Goal: Task Accomplishment & Management: Manage account settings

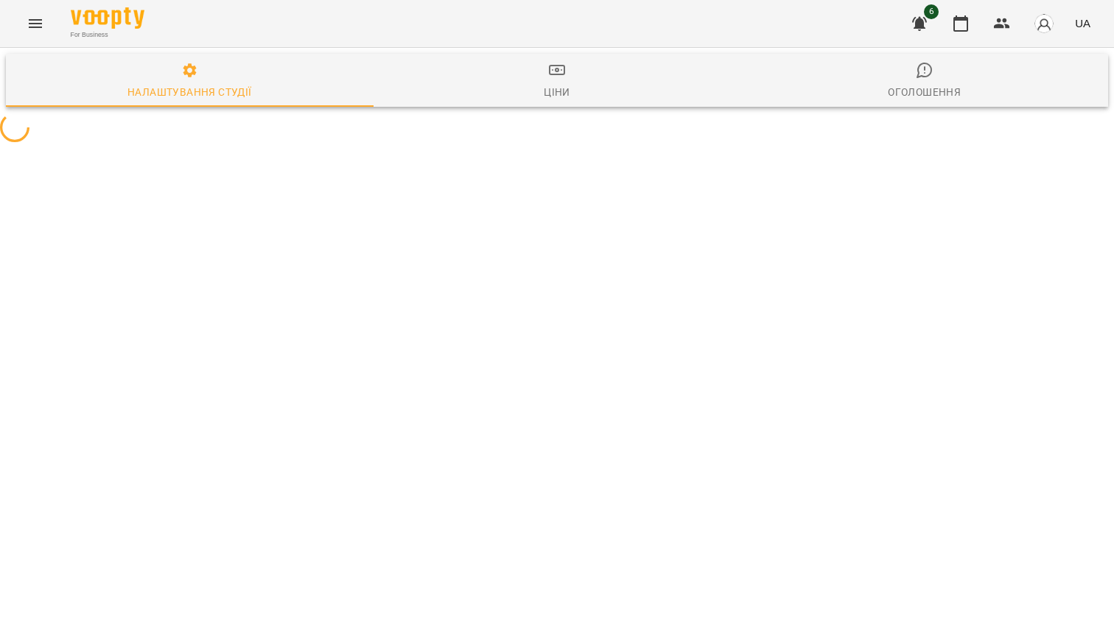
select select "**"
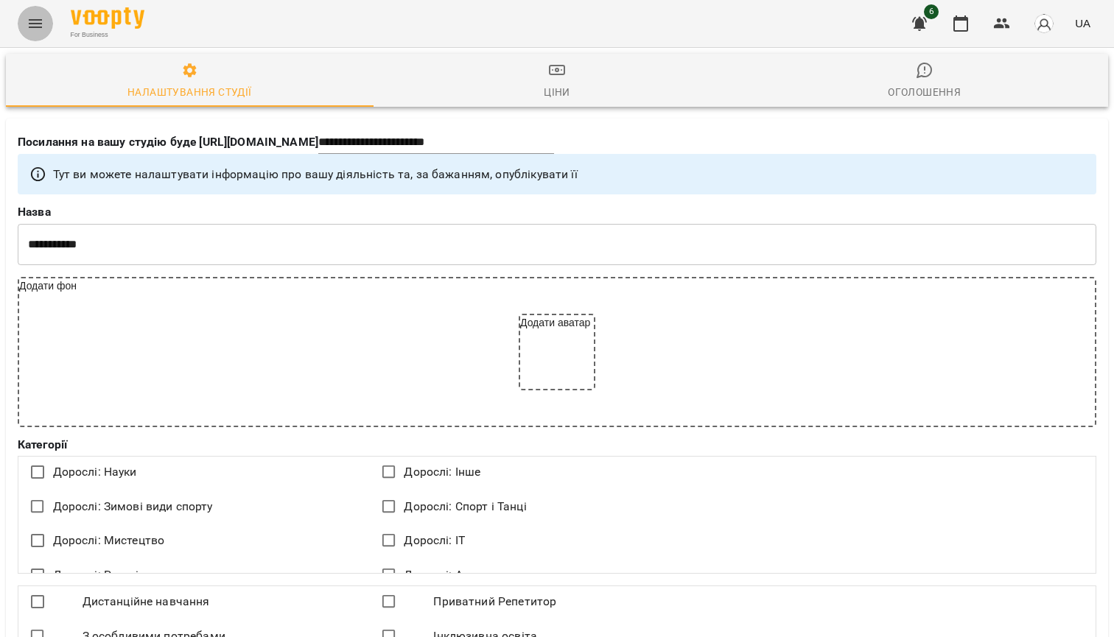
click at [29, 18] on icon "Menu" at bounding box center [36, 24] width 18 height 18
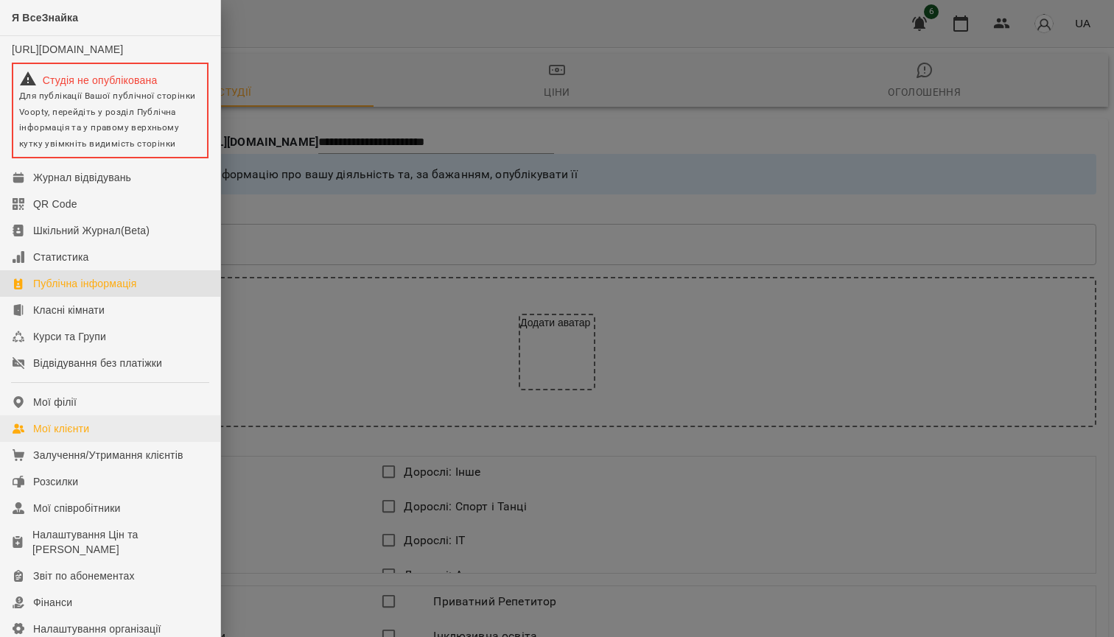
click at [44, 436] on div "Мої клієнти" at bounding box center [61, 429] width 56 height 15
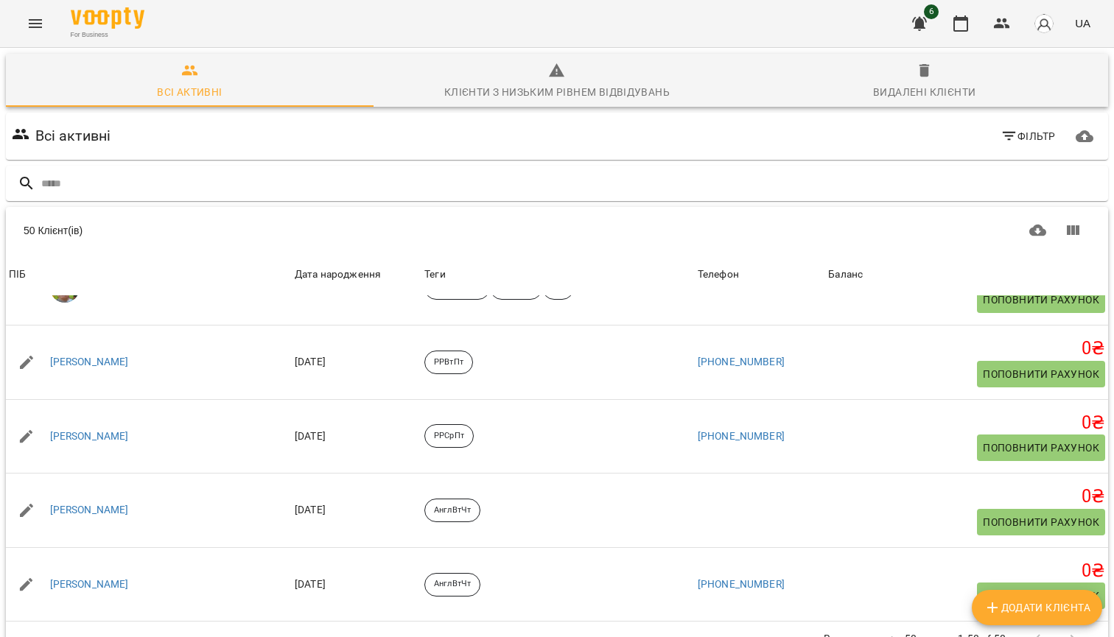
scroll to position [2046, 0]
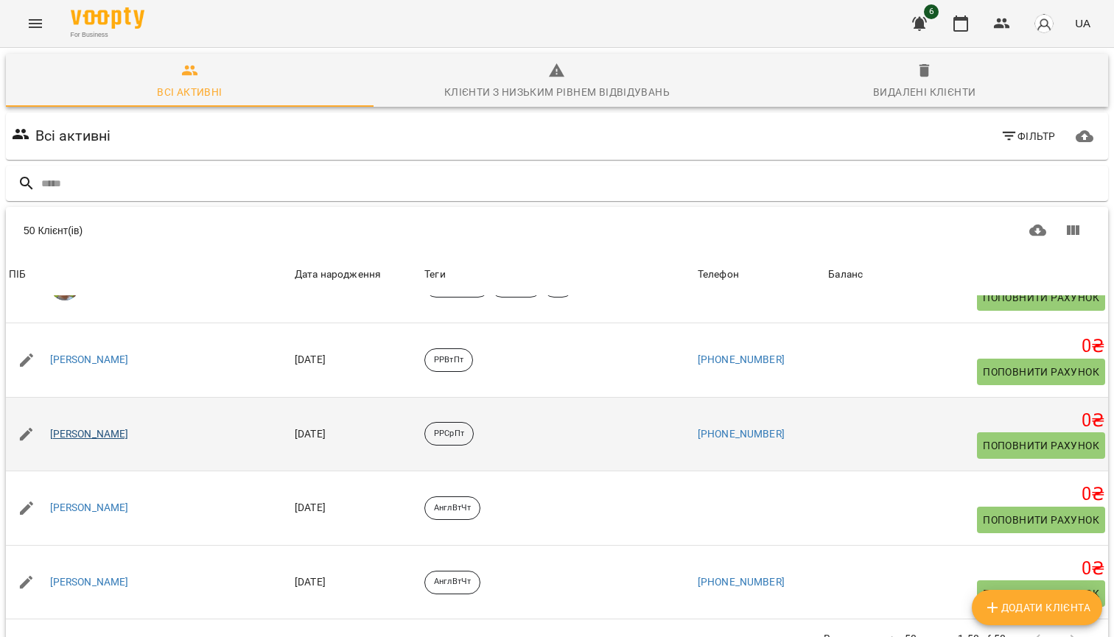
click at [90, 427] on link "[PERSON_NAME]" at bounding box center [89, 434] width 79 height 15
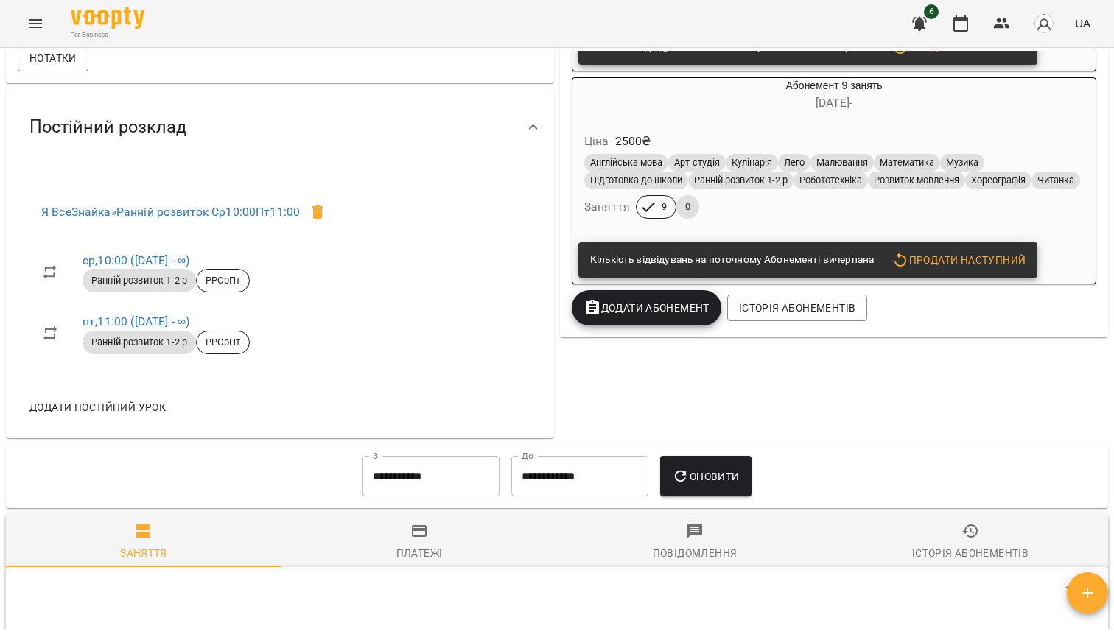
scroll to position [455, 0]
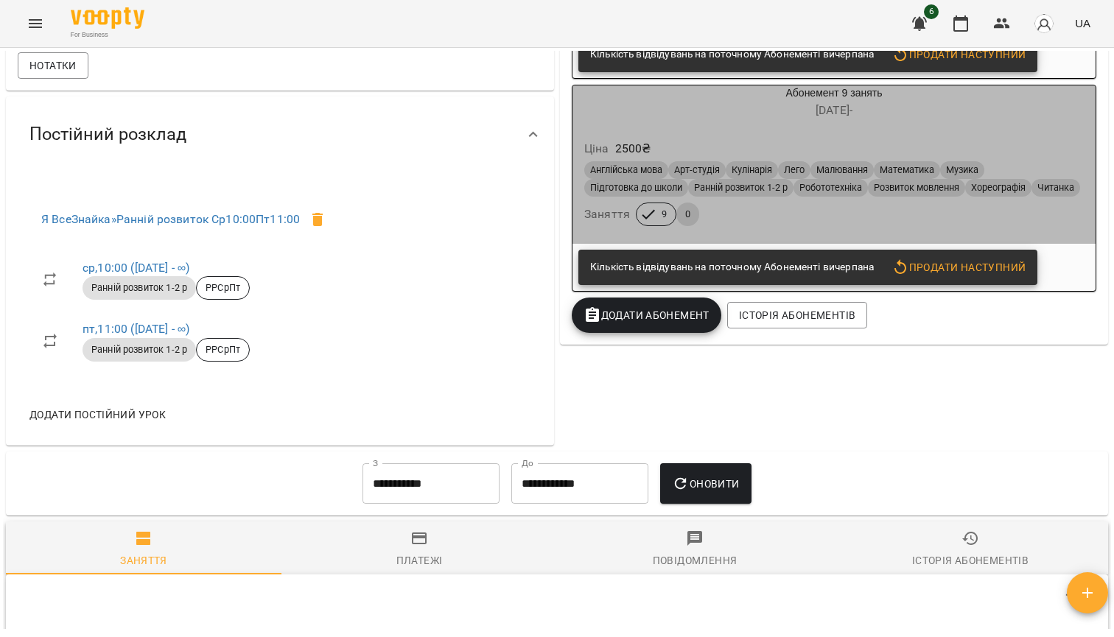
click at [832, 117] on span "[DATE] -" at bounding box center [834, 110] width 37 height 14
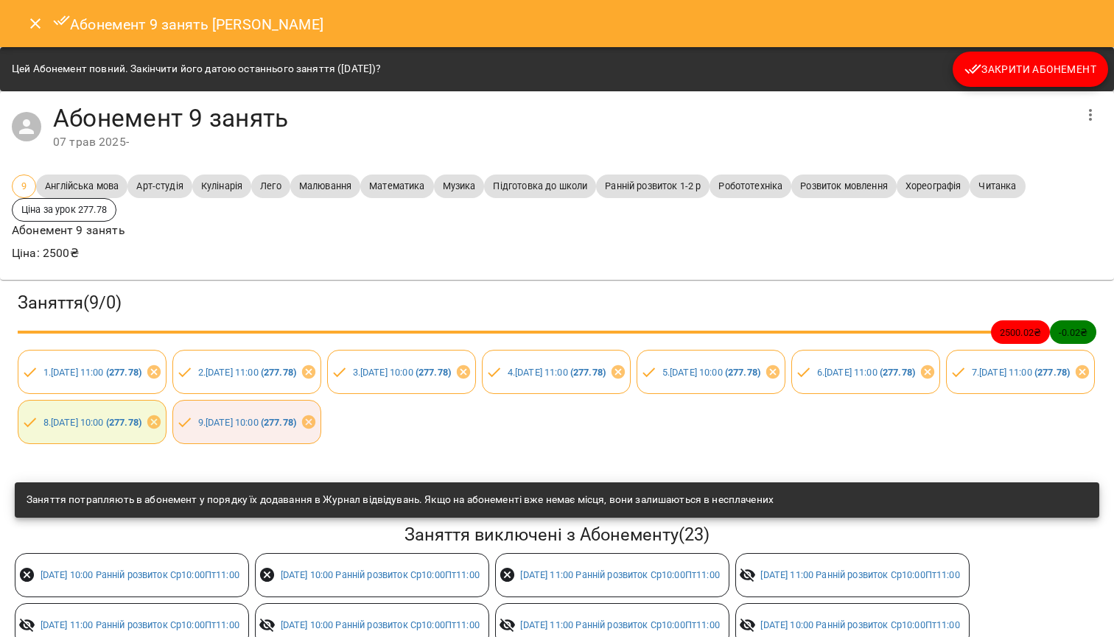
scroll to position [0, 0]
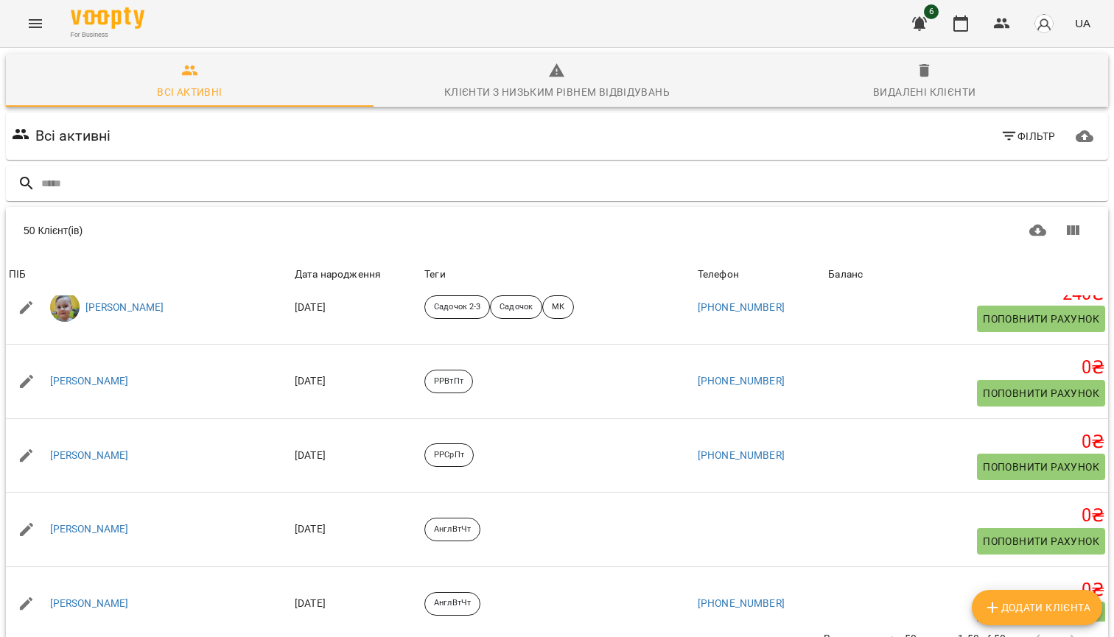
scroll to position [2017, 0]
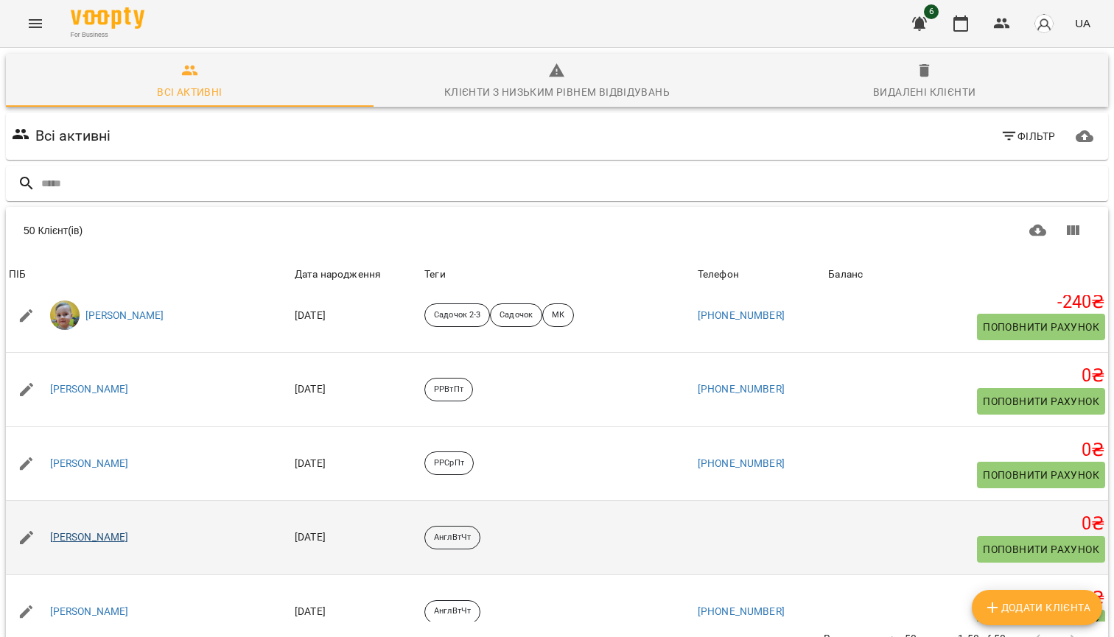
click at [99, 531] on link "[PERSON_NAME]" at bounding box center [89, 538] width 79 height 15
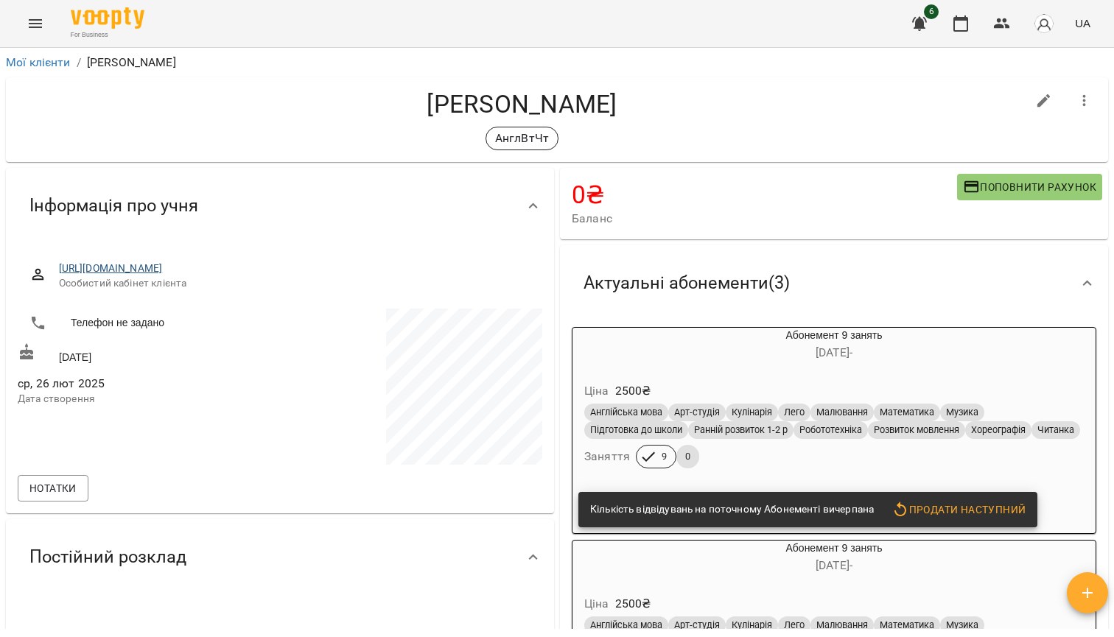
click at [163, 271] on link "[URL][DOMAIN_NAME]" at bounding box center [111, 268] width 104 height 12
